Goal: Task Accomplishment & Management: Manage account settings

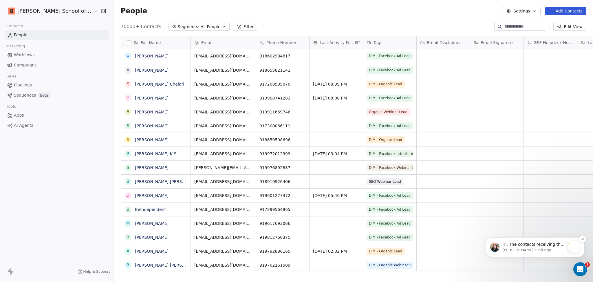
click at [529, 247] on p "[PERSON_NAME] • 6h ago" at bounding box center [534, 249] width 63 height 5
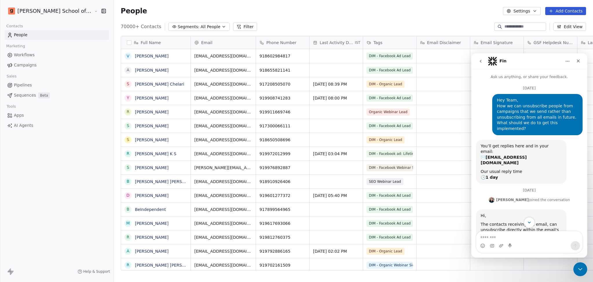
scroll to position [149, 0]
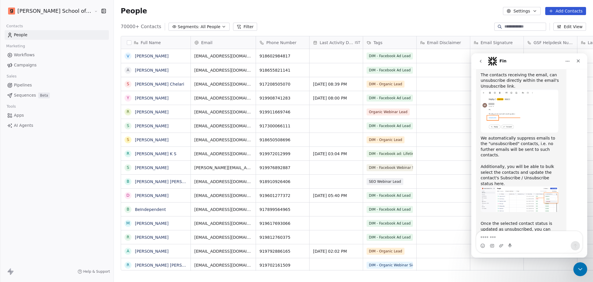
click at [510, 240] on textarea "Message…" at bounding box center [530, 236] width 106 height 10
click at [515, 232] on textarea "Message…" at bounding box center [530, 236] width 106 height 10
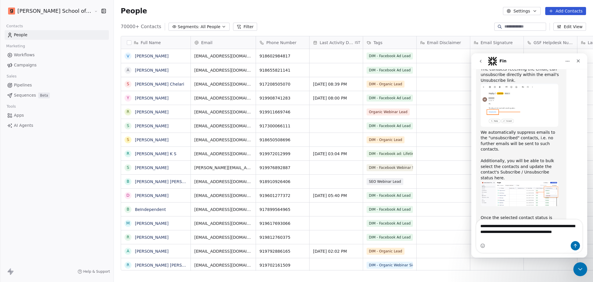
scroll to position [161, 0]
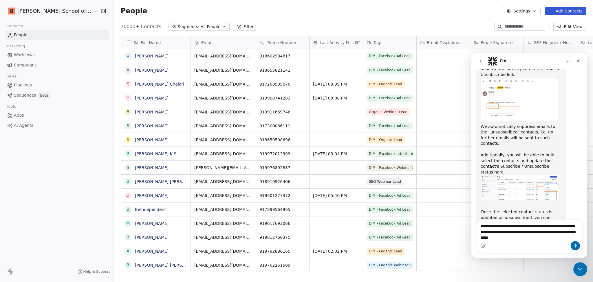
click at [540, 234] on textarea "**********" at bounding box center [530, 229] width 106 height 21
click at [530, 237] on textarea "**********" at bounding box center [530, 229] width 106 height 21
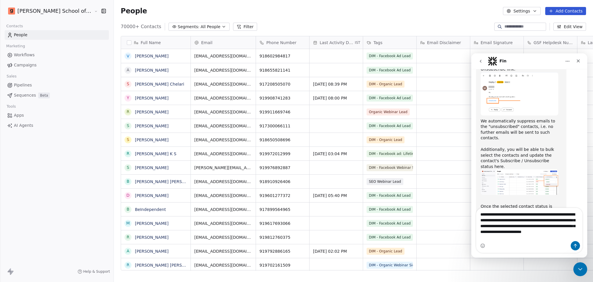
scroll to position [172, 0]
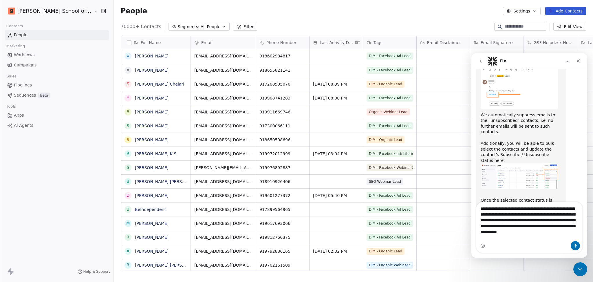
click at [570, 235] on textarea "**********" at bounding box center [530, 218] width 106 height 33
click at [569, 231] on textarea "**********" at bounding box center [530, 218] width 106 height 33
type textarea "**********"
click at [576, 244] on icon "Send a message…" at bounding box center [575, 246] width 3 height 4
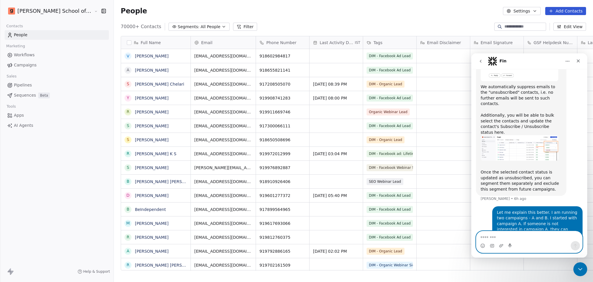
scroll to position [158, 0]
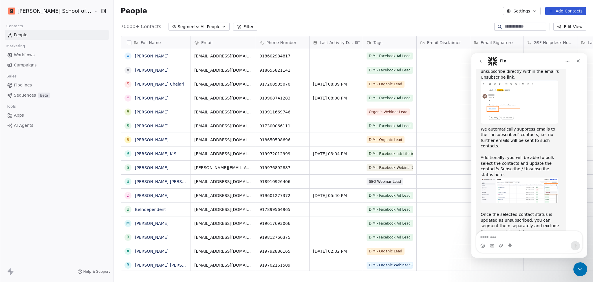
click at [544, 177] on img "Mrinal says…" at bounding box center [520, 189] width 78 height 25
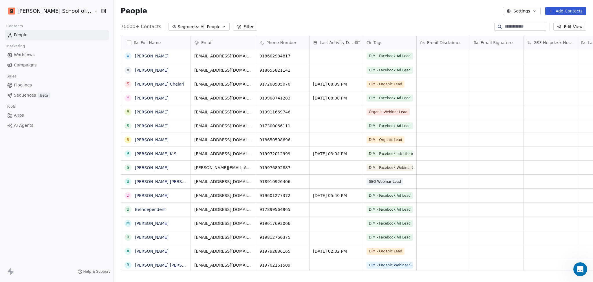
scroll to position [201, 0]
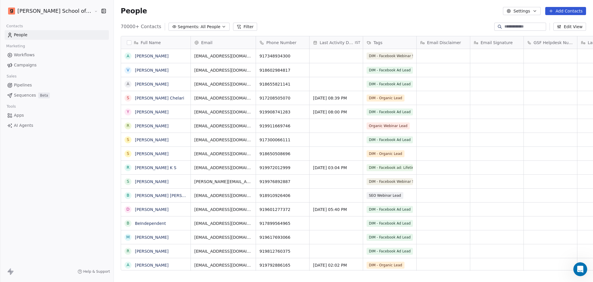
click at [521, 8] on button "Settings" at bounding box center [521, 11] width 37 height 8
click at [516, 42] on icon "Suggestions" at bounding box center [514, 42] width 5 height 5
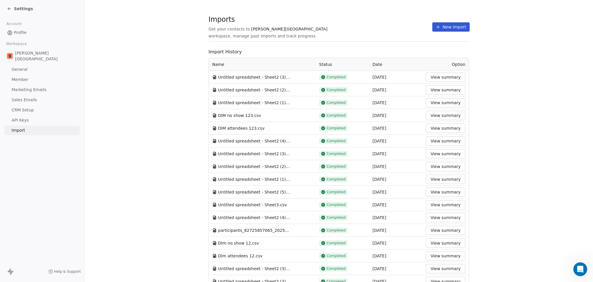
drag, startPoint x: 364, startPoint y: 24, endPoint x: 369, endPoint y: 26, distance: 5.1
click at [364, 24] on div "Imports Get your contacts to [PERSON_NAME] School workspace, manage past import…" at bounding box center [339, 27] width 261 height 10
click at [451, 29] on button "New Import" at bounding box center [451, 26] width 37 height 9
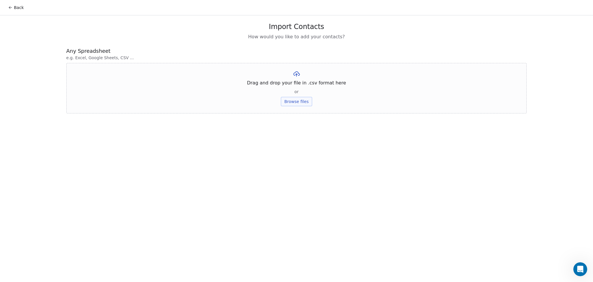
click at [281, 104] on div "Drag and drop your file in .csv format here or Browse files" at bounding box center [296, 88] width 461 height 50
click at [287, 104] on button "Browse files" at bounding box center [296, 101] width 31 height 9
click at [302, 85] on button "Upload" at bounding box center [296, 85] width 21 height 9
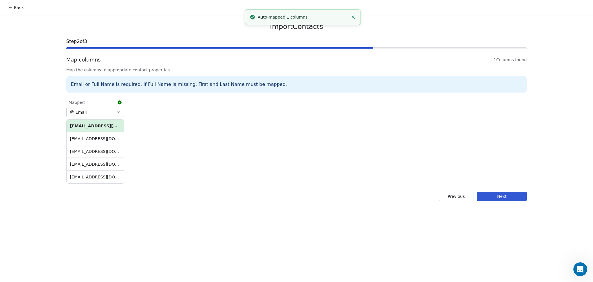
click at [504, 193] on button "Next" at bounding box center [502, 196] width 50 height 9
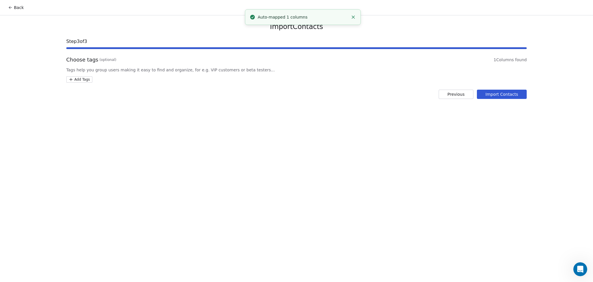
click at [71, 74] on div "Choose tags (optional) 1 Columns found Tags help you group users making it easy…" at bounding box center [296, 69] width 461 height 27
click at [72, 75] on div "Choose tags (optional) 1 Columns found Tags help you group users making it easy…" at bounding box center [296, 69] width 461 height 27
click at [72, 79] on html "Back Import Contacts Step 3 of 3 Choose tags (optional) 1 Columns found Tags he…" at bounding box center [296, 141] width 593 height 282
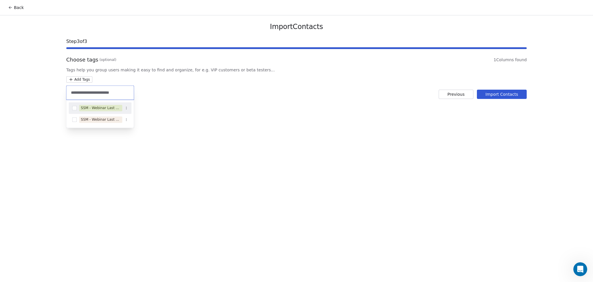
type input "**********"
click at [89, 107] on div "SSM - Webinar Last No Show" at bounding box center [101, 107] width 40 height 5
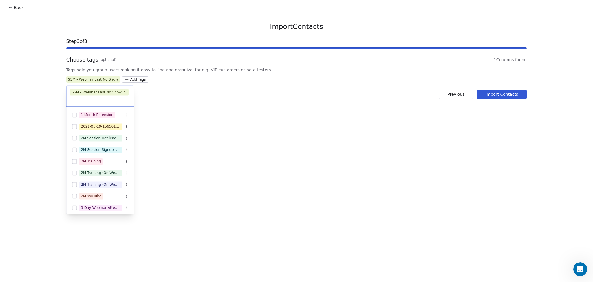
click at [243, 114] on html "Back Import Contacts Step 3 of 3 Choose tags (optional) 1 Columns found Tags he…" at bounding box center [296, 141] width 593 height 282
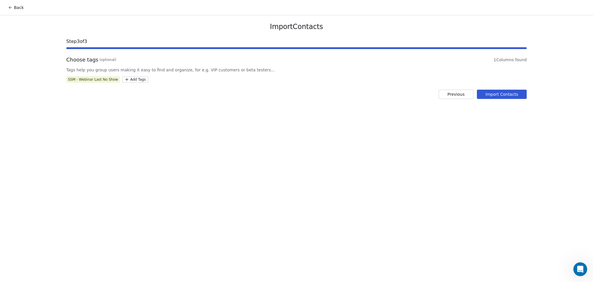
drag, startPoint x: 504, startPoint y: 96, endPoint x: 500, endPoint y: 95, distance: 4.4
click at [504, 96] on button "Import Contacts" at bounding box center [502, 94] width 50 height 9
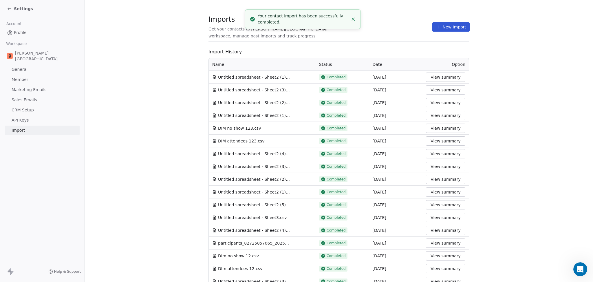
click at [391, 32] on section "Imports Get your contacts to [PERSON_NAME] School workspace, manage past import…" at bounding box center [339, 30] width 261 height 23
click at [449, 32] on div "Imports Get your contacts to [PERSON_NAME] School workspace, manage past import…" at bounding box center [339, 27] width 261 height 10
click at [446, 29] on button "New Import" at bounding box center [451, 26] width 37 height 9
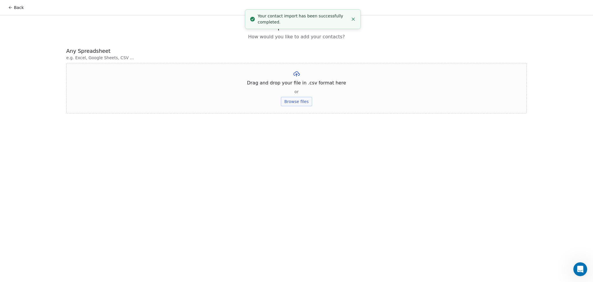
click at [301, 100] on button "Browse files" at bounding box center [296, 101] width 31 height 9
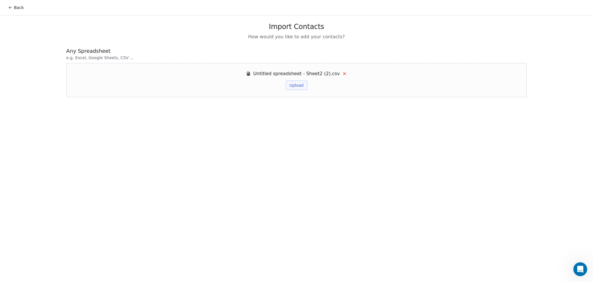
click at [294, 85] on button "Upload" at bounding box center [296, 85] width 21 height 9
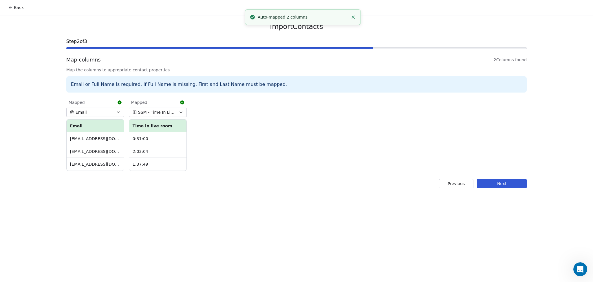
click at [514, 180] on button "Next" at bounding box center [502, 183] width 50 height 9
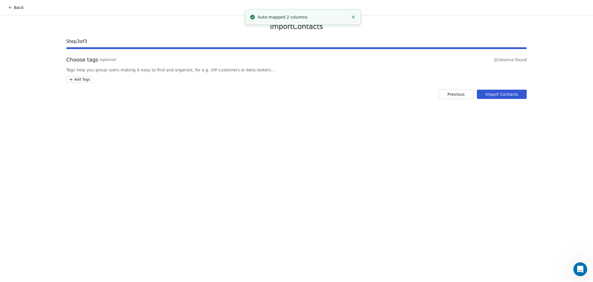
click at [85, 79] on html "Back Import Contacts Step 3 of 3 Choose tags (optional) 2 Columns found Tags he…" at bounding box center [296, 141] width 593 height 282
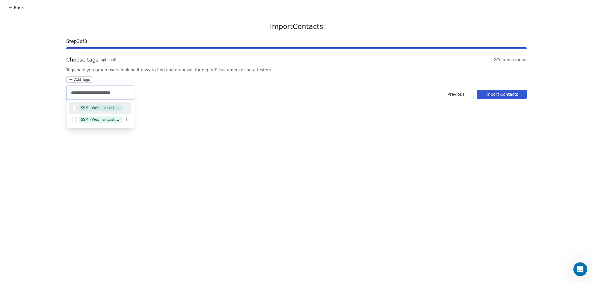
type input "**********"
click at [114, 104] on div "SSM - Webinar Last Attended" at bounding box center [100, 107] width 63 height 9
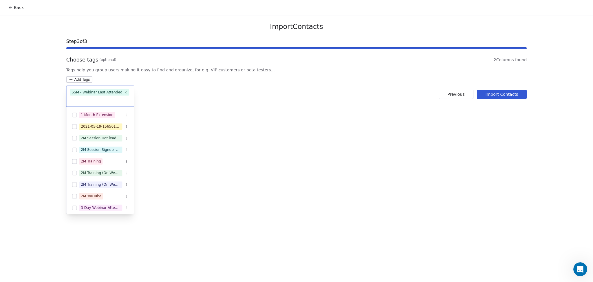
click at [219, 94] on html "Back Import Contacts Step 3 of 3 Choose tags (optional) 2 Columns found Tags he…" at bounding box center [296, 141] width 593 height 282
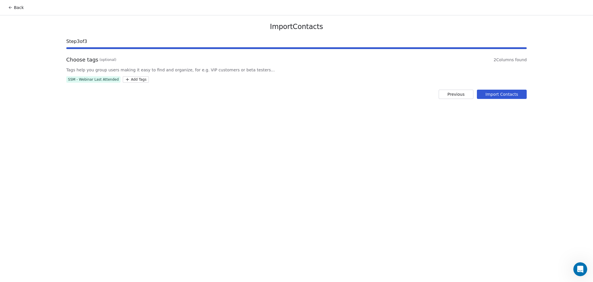
click at [485, 98] on button "Import Contacts" at bounding box center [502, 94] width 50 height 9
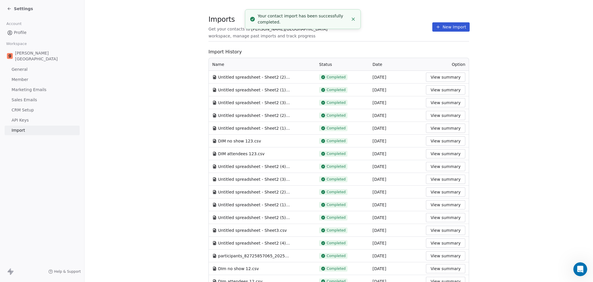
click at [383, 17] on section "Imports Get your contacts to [PERSON_NAME] School workspace, manage past import…" at bounding box center [339, 210] width 509 height 421
click at [457, 23] on button "New Import" at bounding box center [451, 26] width 37 height 9
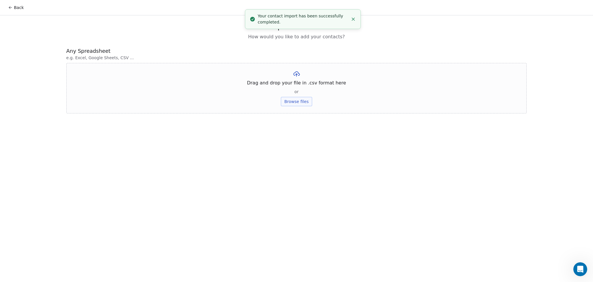
click at [290, 96] on div "Drag and drop your file in .csv format here or Browse files" at bounding box center [296, 88] width 461 height 50
click at [290, 99] on button "Browse files" at bounding box center [296, 101] width 31 height 9
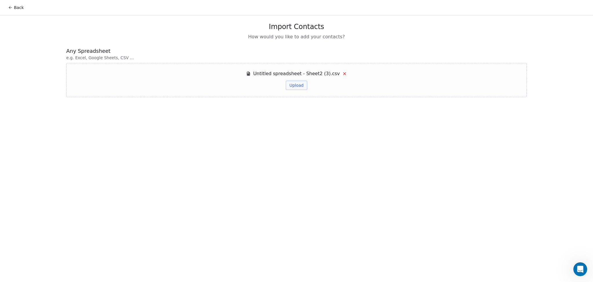
click at [303, 81] on button "Upload" at bounding box center [296, 85] width 21 height 9
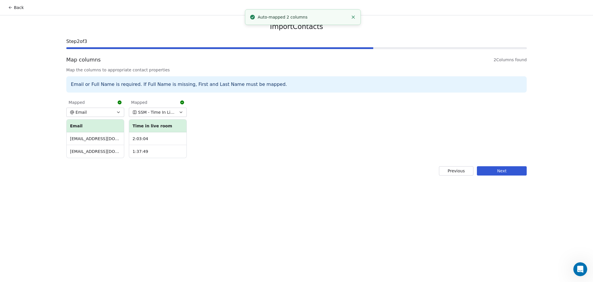
click at [488, 171] on button "Next" at bounding box center [502, 170] width 50 height 9
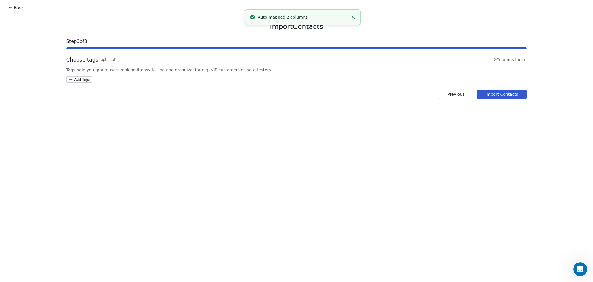
click at [81, 83] on div "Import Contacts Step 3 of 3 Choose tags (optional) 2 Columns found Tags help yo…" at bounding box center [296, 60] width 475 height 90
click at [80, 80] on html "Back Import Contacts Step 3 of 3 Choose tags (optional) 2 Columns found Tags he…" at bounding box center [296, 141] width 593 height 282
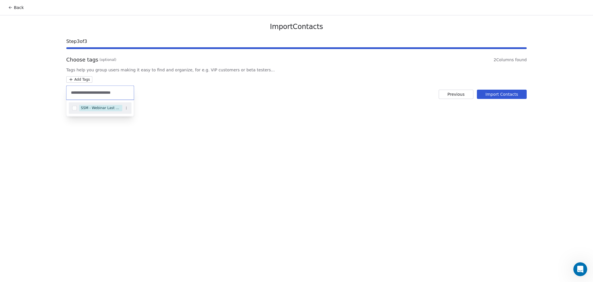
type input "**********"
click at [102, 110] on div "SSM - Webinar Last Hot Lead" at bounding box center [101, 107] width 40 height 5
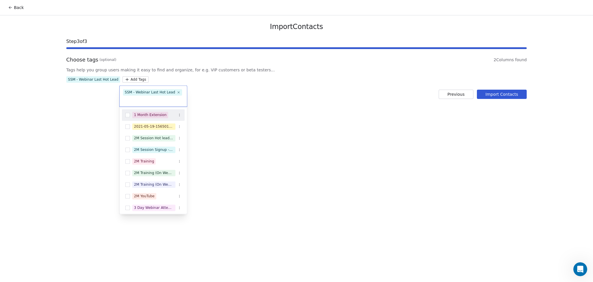
click at [373, 116] on html "Back Import Contacts Step 3 of 3 Choose tags (optional) 2 Columns found Tags he…" at bounding box center [296, 141] width 593 height 282
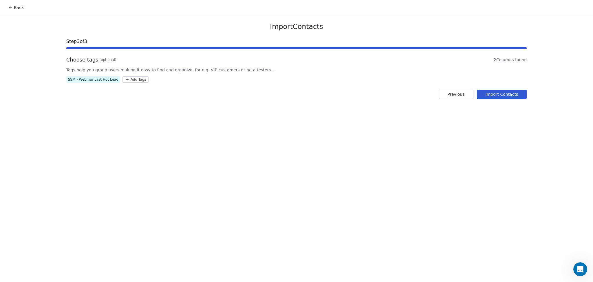
click at [522, 92] on button "Import Contacts" at bounding box center [502, 94] width 50 height 9
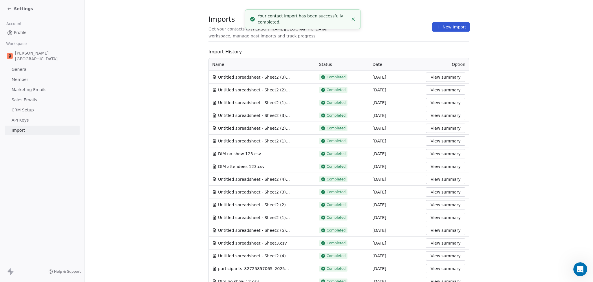
click at [391, 20] on section "Imports Get your contacts to [PERSON_NAME] School workspace, manage past import…" at bounding box center [339, 30] width 261 height 23
click at [442, 23] on button "New Import" at bounding box center [451, 26] width 37 height 9
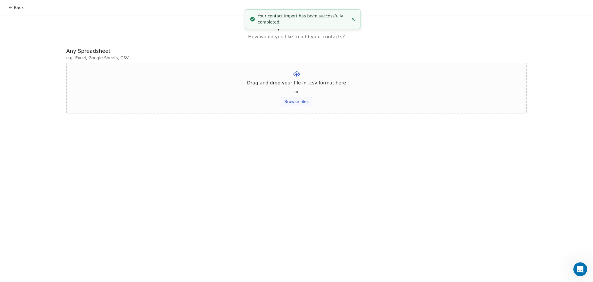
click at [298, 104] on button "Browse files" at bounding box center [296, 101] width 31 height 9
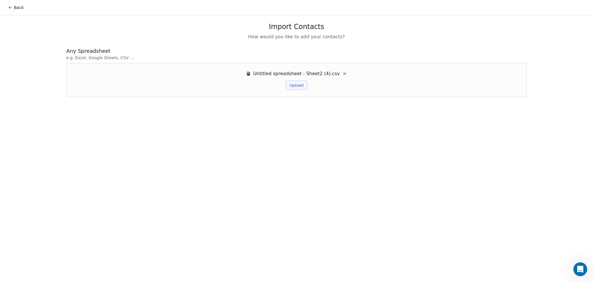
click at [290, 86] on button "Upload" at bounding box center [296, 85] width 21 height 9
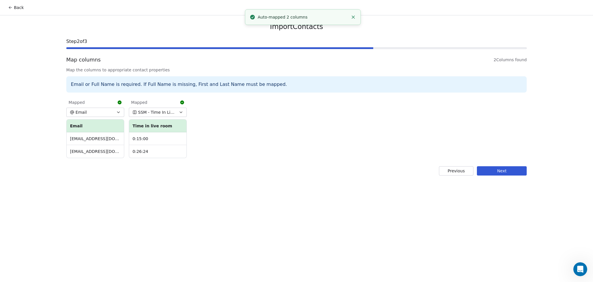
click at [516, 167] on button "Next" at bounding box center [502, 170] width 50 height 9
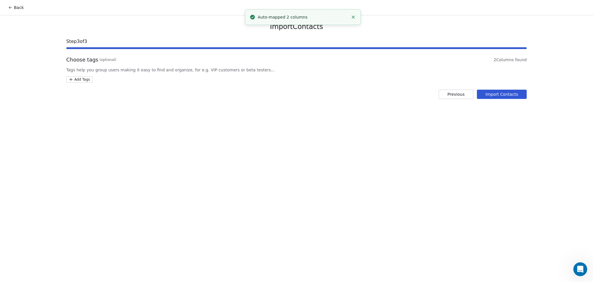
click at [88, 78] on html "Back Import Contacts Step 3 of 3 Choose tags (optional) 2 Columns found Tags he…" at bounding box center [296, 141] width 593 height 282
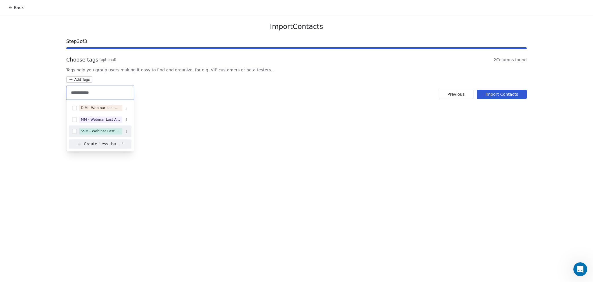
type input "**********"
click at [114, 135] on div "SSM - Webinar Last Attended (Less Than 30 mins)" at bounding box center [100, 130] width 63 height 9
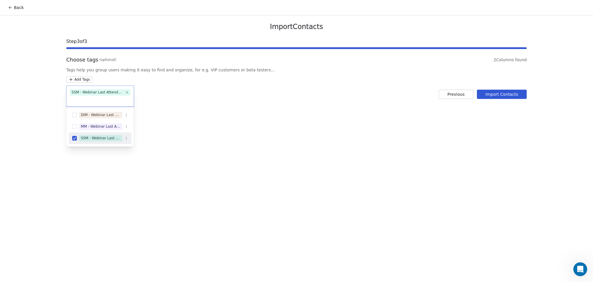
click at [336, 134] on html "Back Import Contacts Step 3 of 3 Choose tags (optional) 2 Columns found Tags he…" at bounding box center [296, 141] width 593 height 282
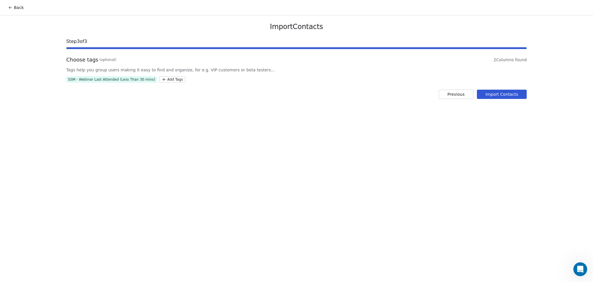
click at [520, 94] on button "Import Contacts" at bounding box center [502, 94] width 50 height 9
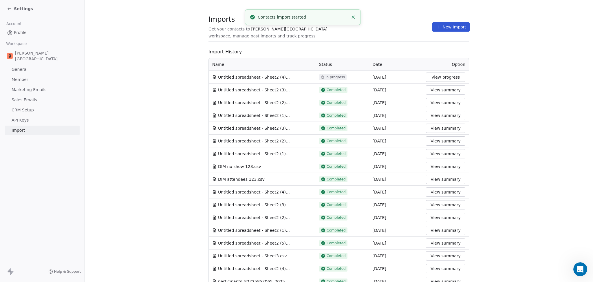
click at [286, 57] on div "Import History Name Status Date Option Untitled spreadsheet - Sheet2 (4).csv In…" at bounding box center [339, 238] width 261 height 380
